Goal: Feedback & Contribution: Submit feedback/report problem

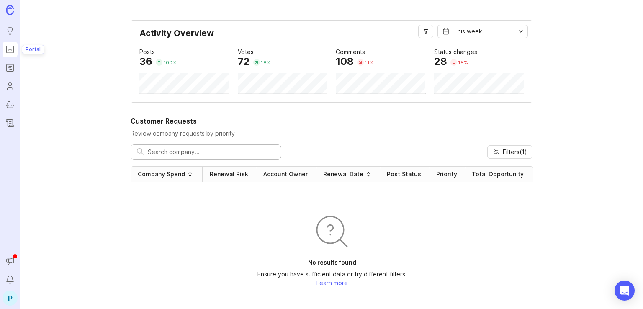
click at [11, 52] on icon "Portal" at bounding box center [9, 49] width 9 height 10
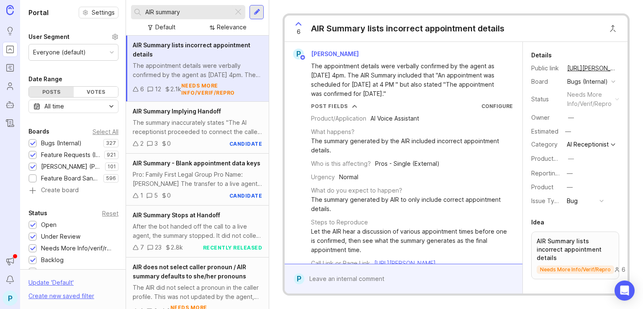
drag, startPoint x: 185, startPoint y: 12, endPoint x: 154, endPoint y: 13, distance: 30.6
click at [154, 13] on input "AIR summary" at bounding box center [187, 12] width 85 height 9
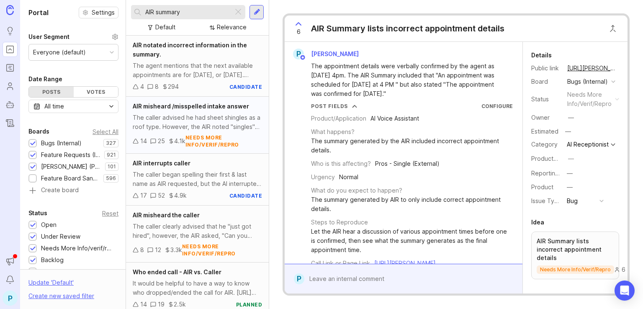
scroll to position [444, 0]
click at [181, 176] on div "AIR interrupts caller The caller began spelling their first & last name as AIR …" at bounding box center [197, 179] width 143 height 52
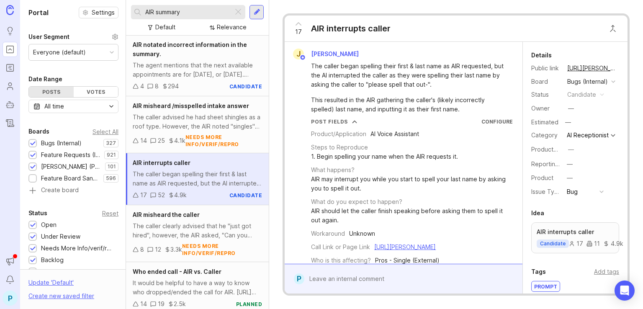
click at [390, 275] on div at bounding box center [409, 279] width 211 height 16
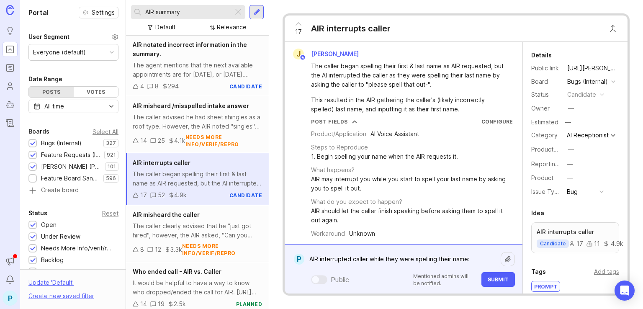
paste textarea "[URL][PERSON_NAME]"
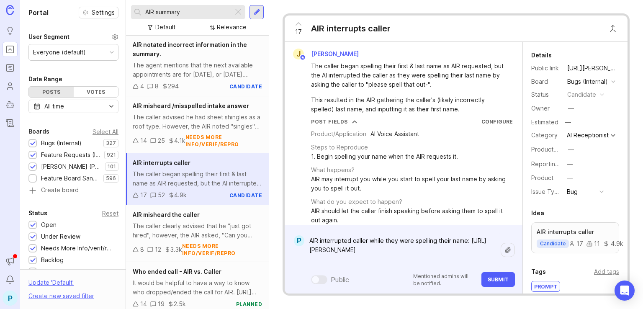
type textarea "AIR interrupted caller while they were spelling their name: [URL][PERSON_NAME]"
click at [196, 16] on input "AIR summary" at bounding box center [187, 12] width 85 height 9
click at [499, 282] on span "Submit" at bounding box center [498, 279] width 21 height 6
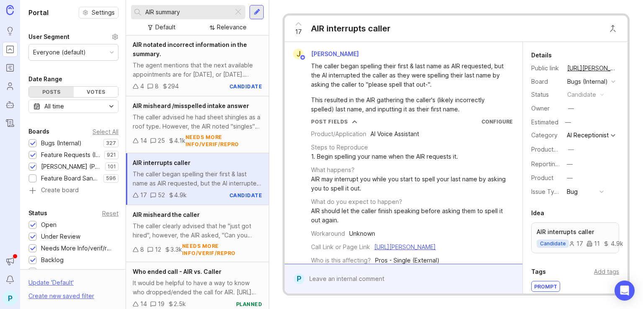
click at [184, 14] on input "AIR summary" at bounding box center [187, 12] width 85 height 9
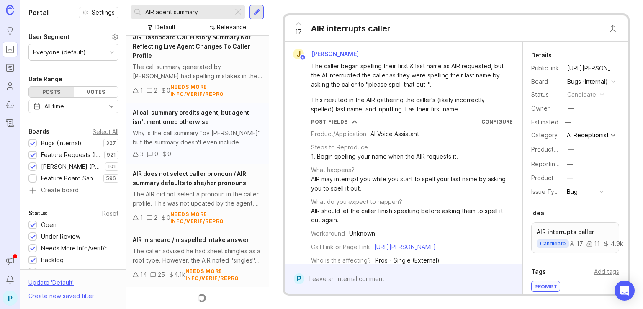
scroll to position [381, 0]
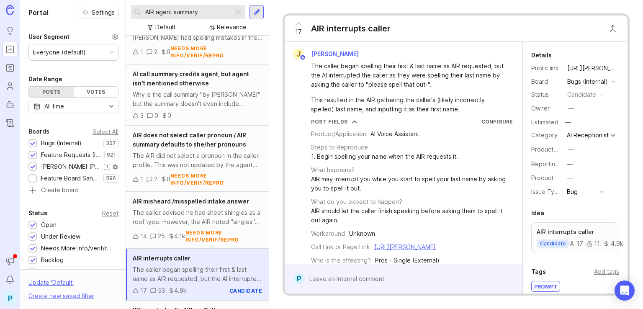
click at [31, 164] on div at bounding box center [32, 167] width 5 height 6
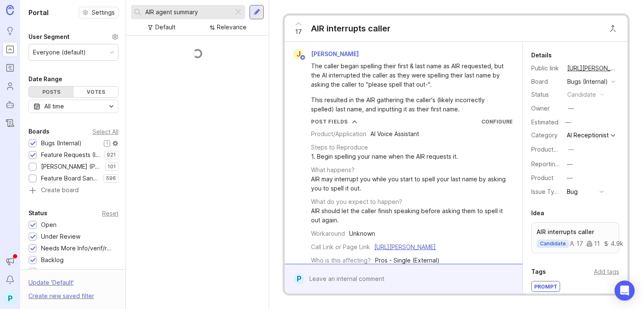
click at [30, 141] on div at bounding box center [32, 144] width 5 height 6
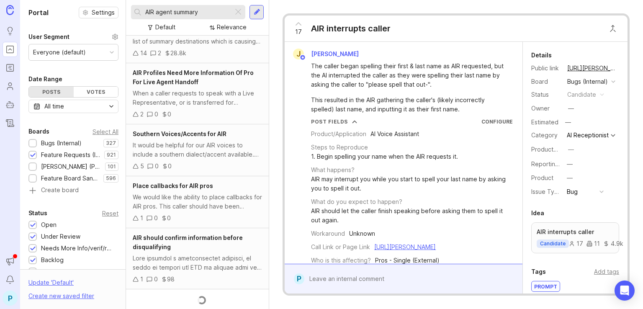
scroll to position [322, 0]
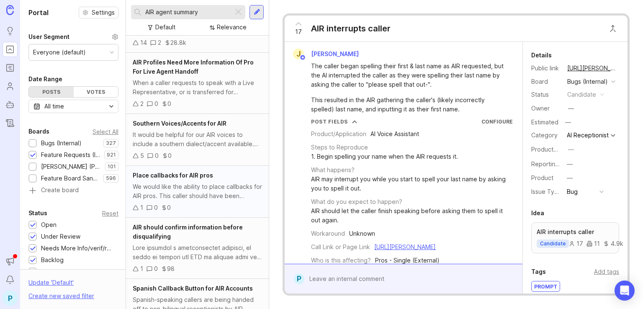
click at [225, 180] on div "Place callbacks for AIR pros" at bounding box center [197, 175] width 129 height 9
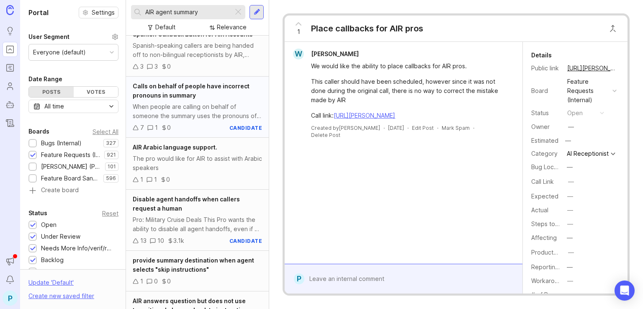
scroll to position [573, 0]
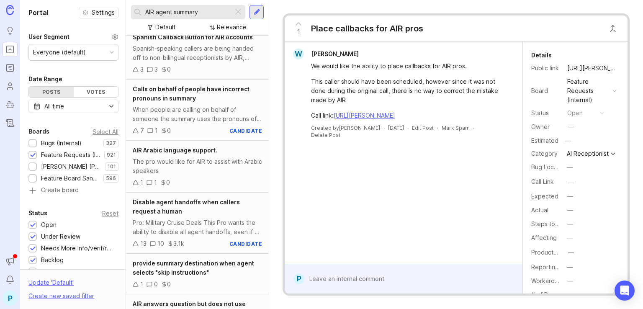
drag, startPoint x: 174, startPoint y: 13, endPoint x: 156, endPoint y: 14, distance: 18.5
click at [156, 14] on input "AIR agent summary" at bounding box center [187, 12] width 85 height 9
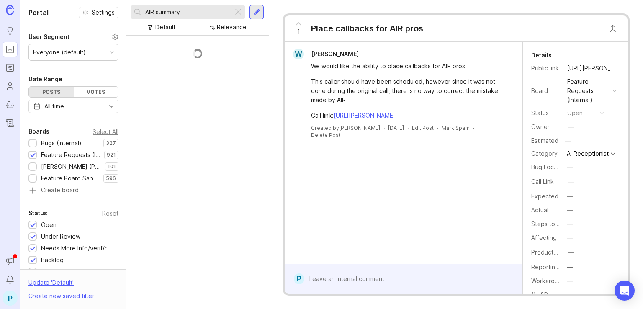
click at [186, 15] on input "AIR summary" at bounding box center [187, 12] width 85 height 9
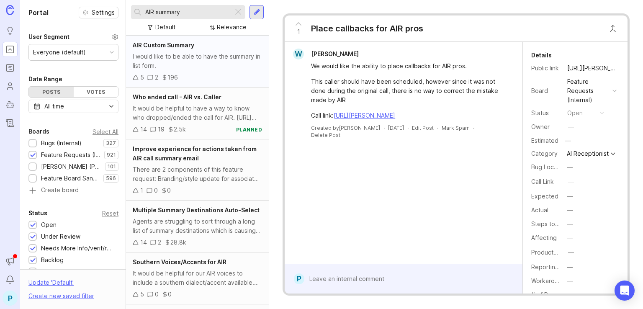
type input "AIR summary"
click at [193, 59] on div "I would like to be able to have the summary in list form." at bounding box center [197, 61] width 129 height 18
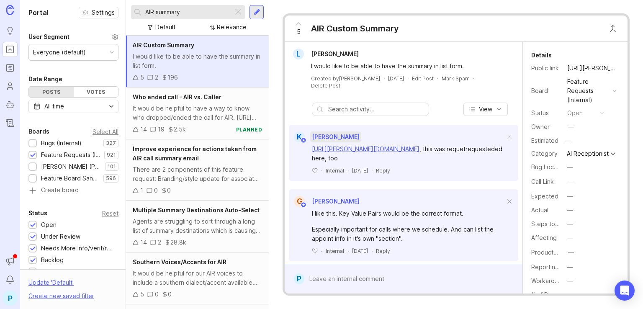
scroll to position [10, 0]
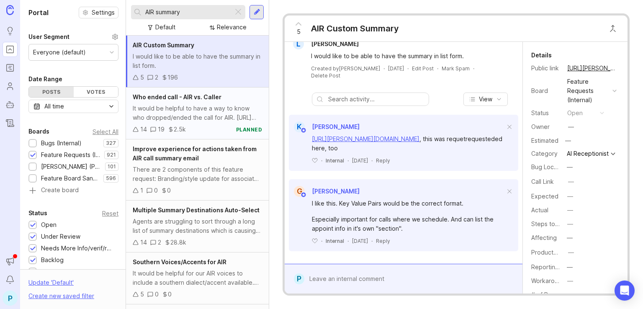
click at [208, 130] on div "14 19 2.5k planned" at bounding box center [197, 129] width 129 height 9
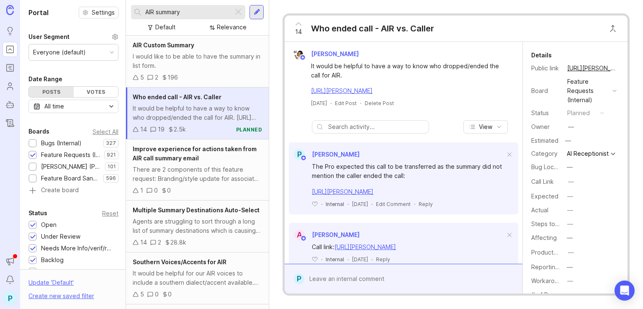
click at [401, 276] on div at bounding box center [409, 279] width 211 height 16
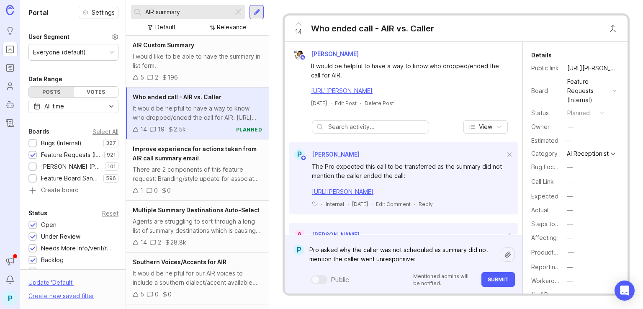
paste textarea "[URL][PERSON_NAME]"
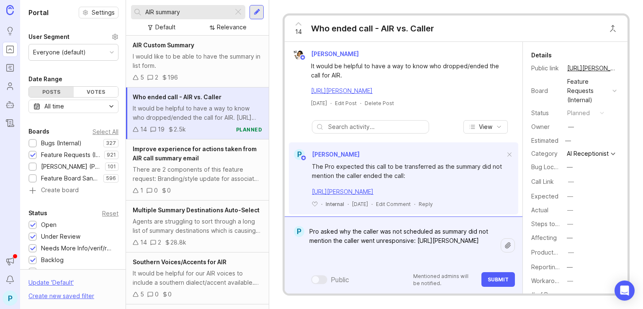
type textarea "Pro asked why the caller was not scheduled as summary did not mention the calle…"
click at [494, 283] on button "Submit" at bounding box center [497, 279] width 33 height 15
